Goal: Information Seeking & Learning: Learn about a topic

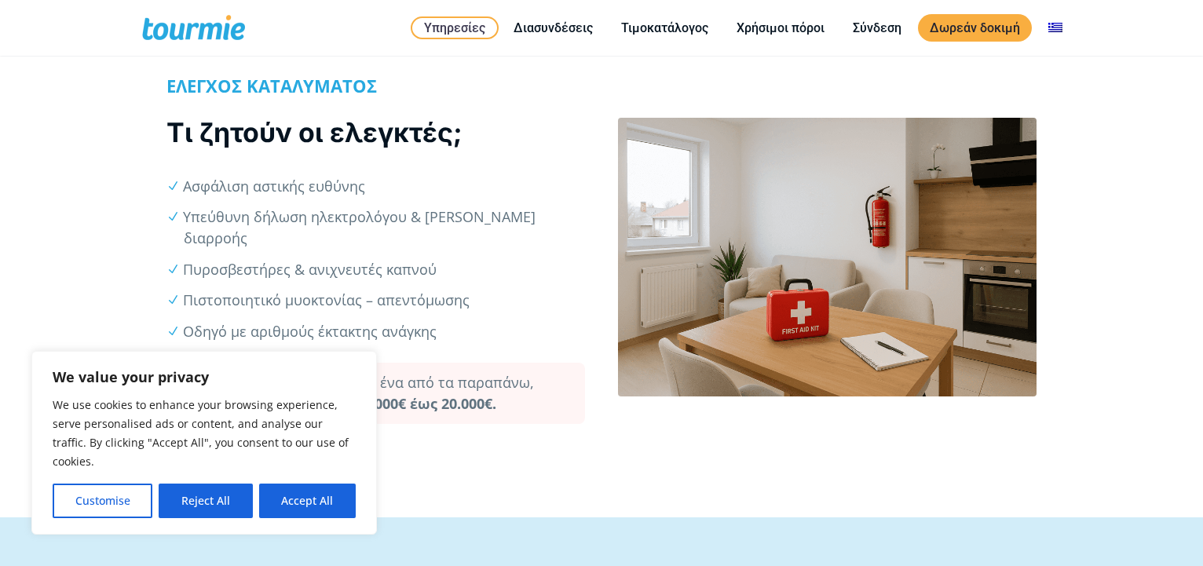
scroll to position [480, 0]
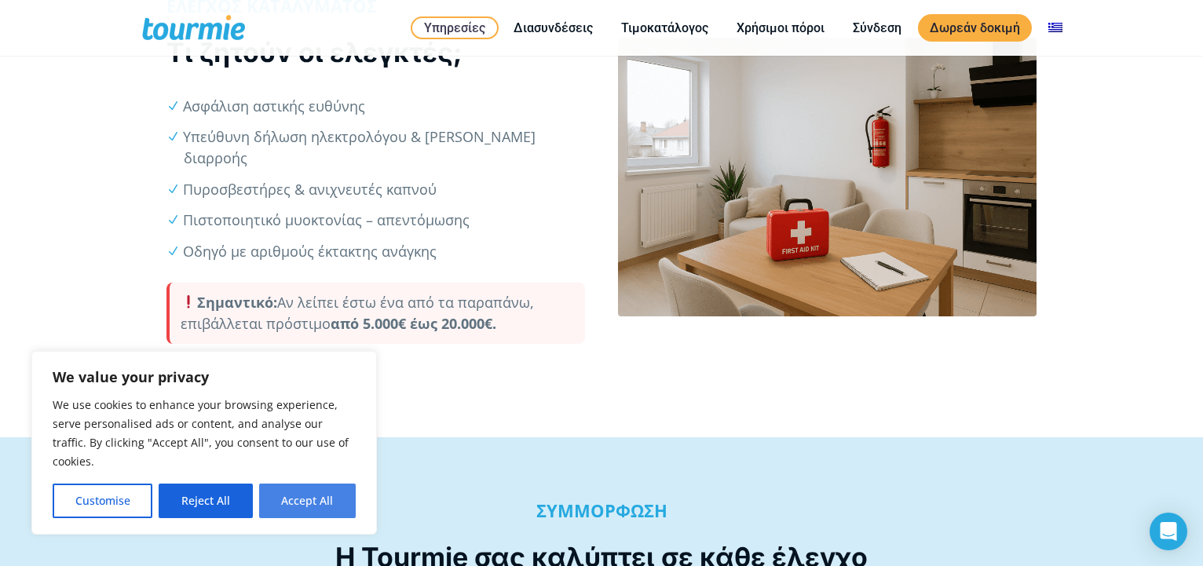
click at [316, 500] on button "Accept All" at bounding box center [307, 501] width 97 height 35
checkbox input "true"
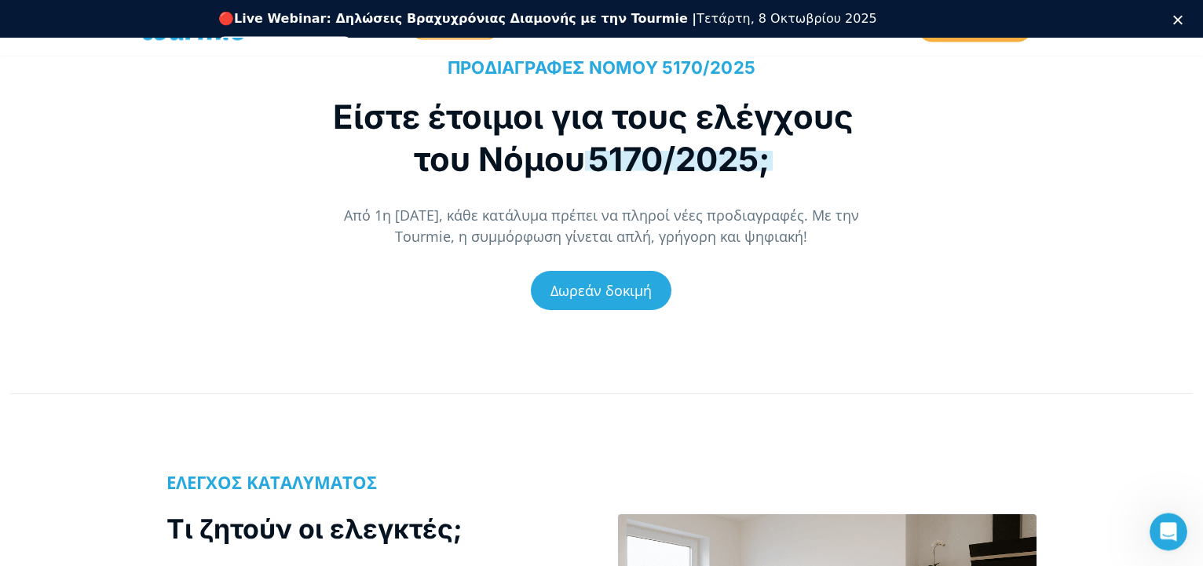
scroll to position [0, 0]
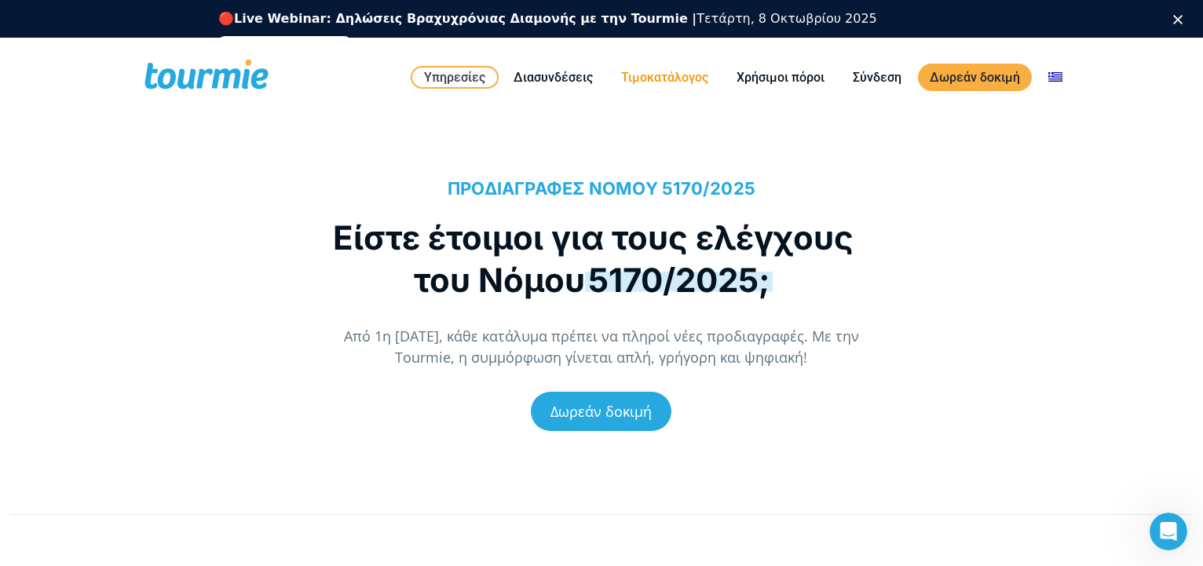
click at [674, 82] on link "Τιμοκατάλογος" at bounding box center [664, 78] width 111 height 20
